Goal: Check status: Check status

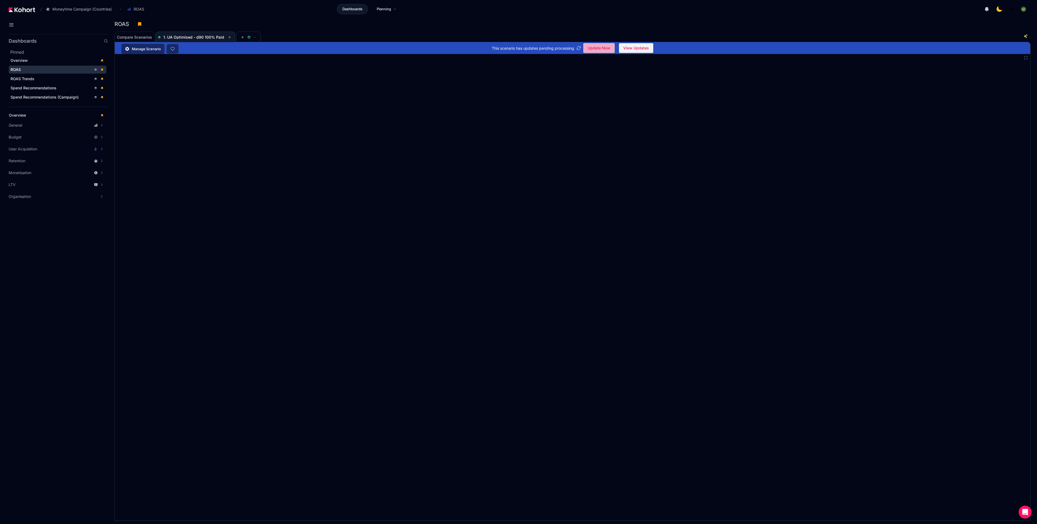
click at [595, 49] on span "Update Now" at bounding box center [599, 48] width 23 height 8
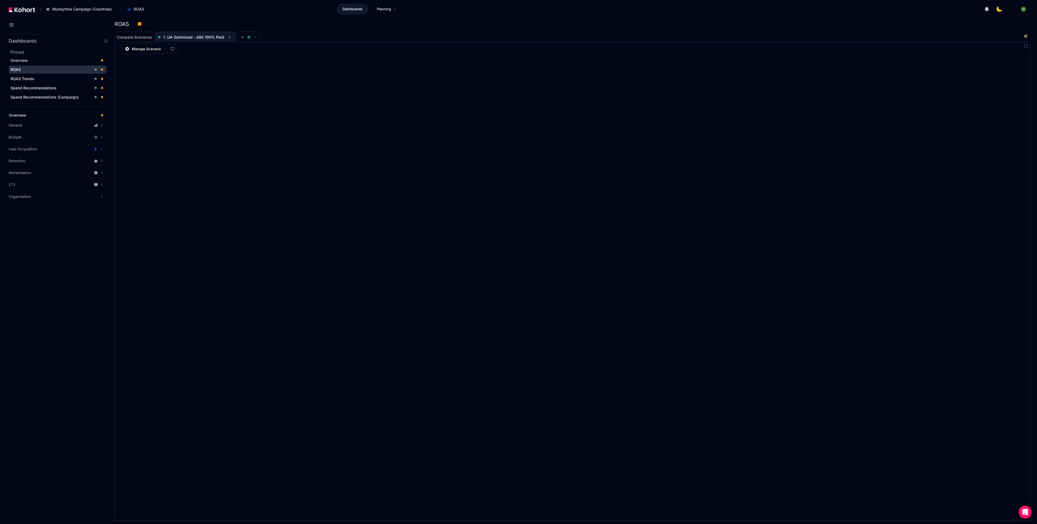
click at [21, 12] on div "/ Moneytime Campaign (Countries) Go to products list Moneytime Moneytime Campai…" at bounding box center [79, 9] width 141 height 9
click at [21, 9] on img at bounding box center [22, 9] width 26 height 5
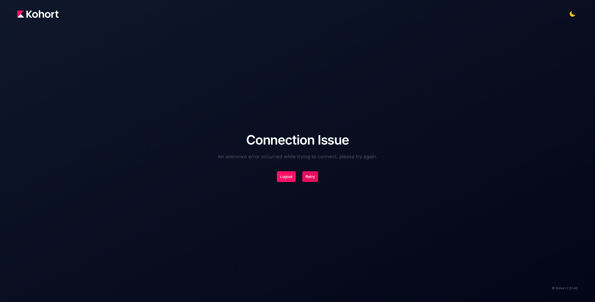
click at [311, 178] on button "Retry" at bounding box center [310, 176] width 16 height 11
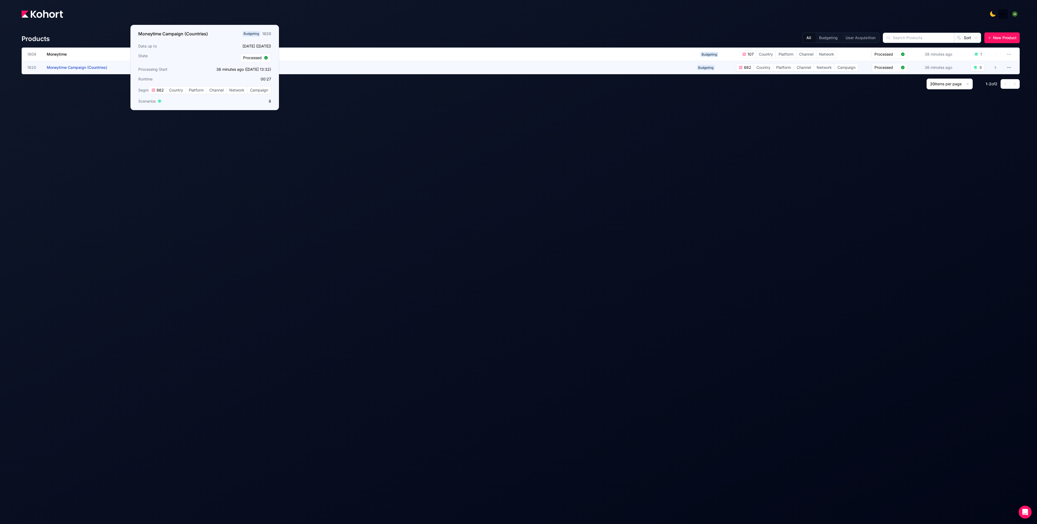
click at [56, 67] on span "Moneytime Campaign (Countries)" at bounding box center [77, 67] width 60 height 5
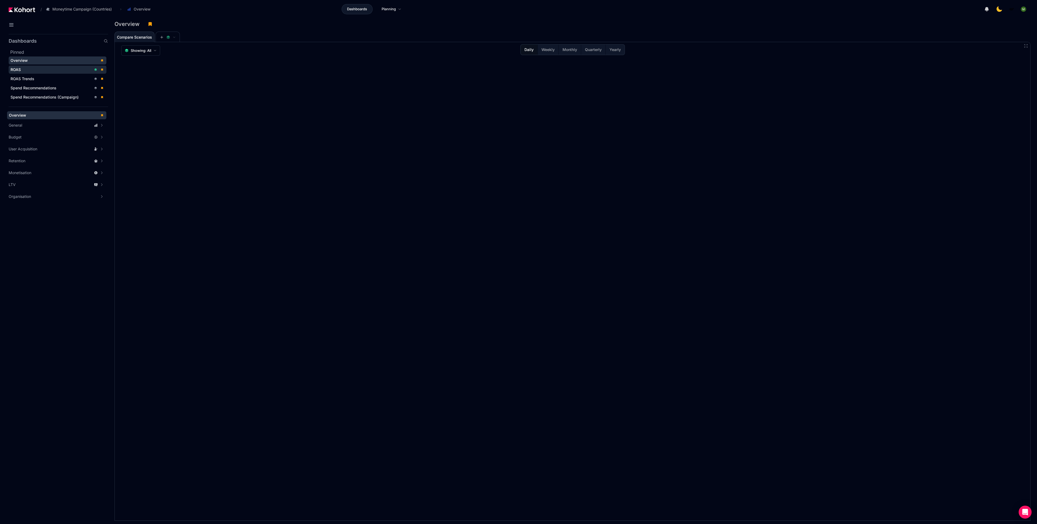
click at [56, 68] on div "ROAS" at bounding box center [51, 69] width 81 height 5
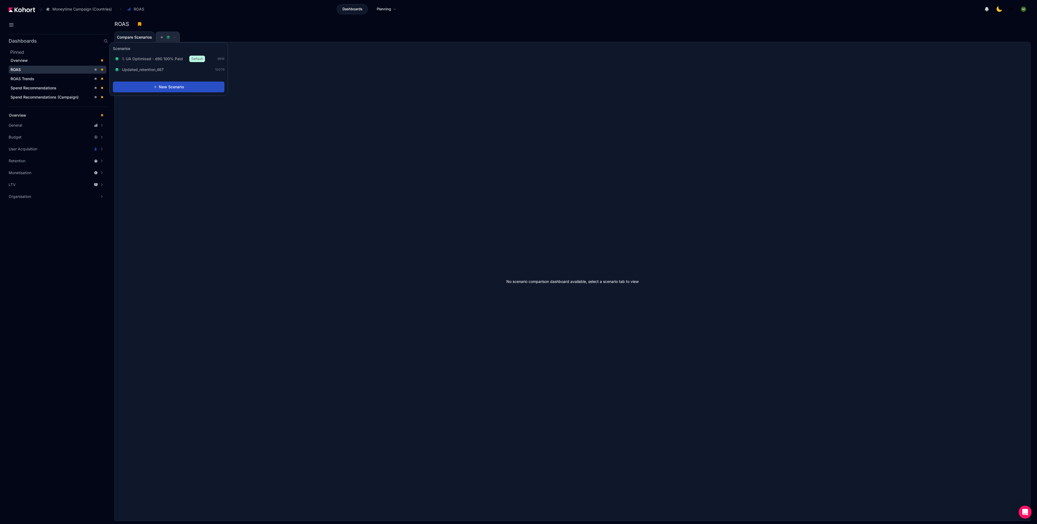
click at [163, 36] on icon at bounding box center [162, 37] width 4 height 4
click at [163, 62] on div "1. UA Optimised - d90 100% Paid Default" at bounding box center [160, 59] width 90 height 6
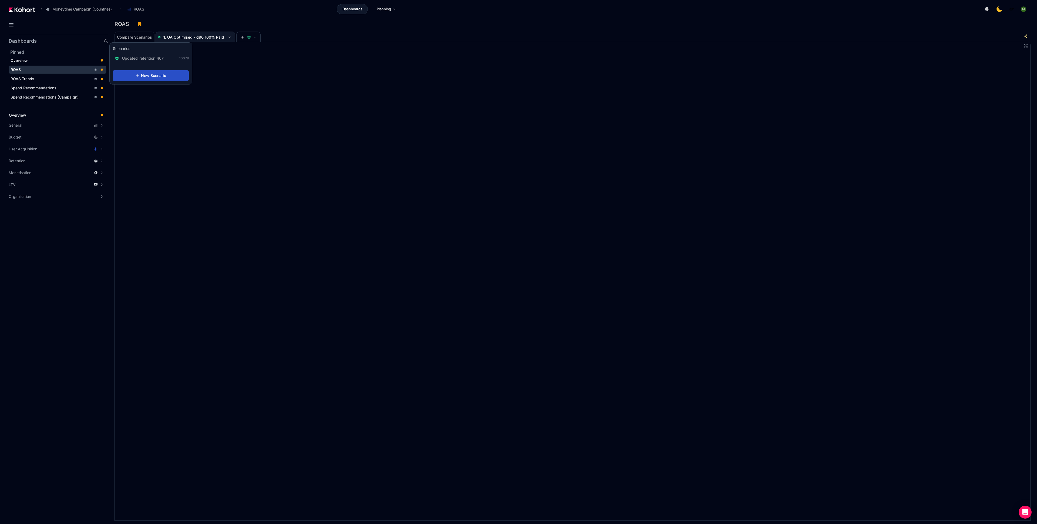
scroll to position [0, 0]
